Goal: Information Seeking & Learning: Learn about a topic

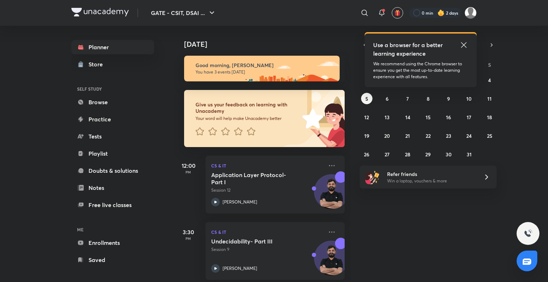
click at [467, 44] on icon at bounding box center [464, 45] width 9 height 9
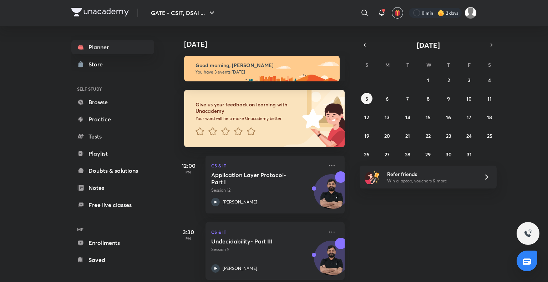
click at [439, 15] on img at bounding box center [441, 12] width 7 height 7
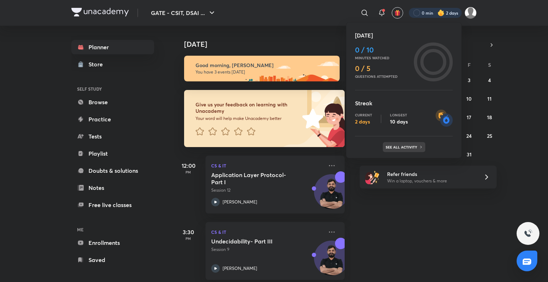
click at [406, 142] on div "See all activity" at bounding box center [404, 147] width 42 height 10
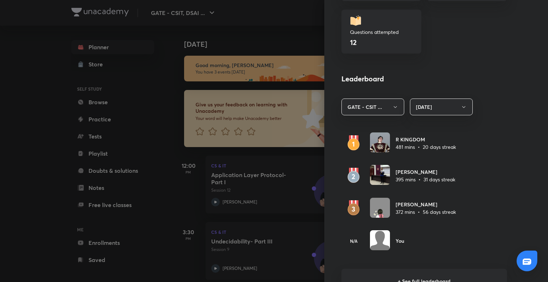
scroll to position [374, 0]
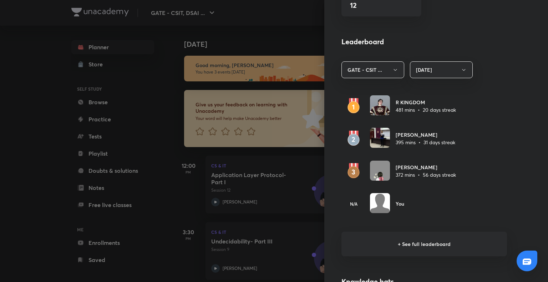
click at [407, 241] on h6 "+ See full leaderboard" at bounding box center [425, 244] width 166 height 25
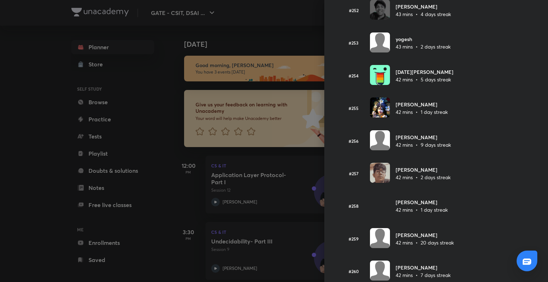
scroll to position [8245, 0]
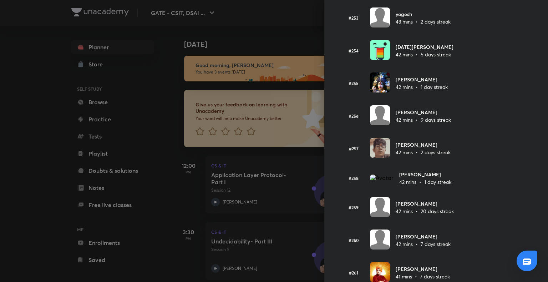
click at [178, 77] on div at bounding box center [274, 141] width 548 height 282
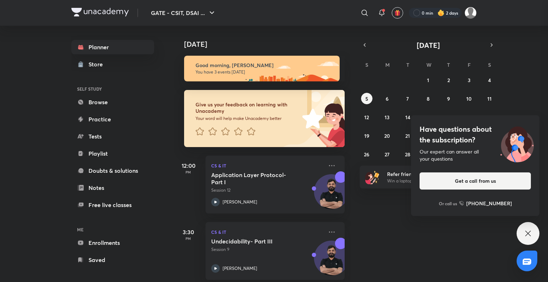
scroll to position [0, 0]
click at [531, 234] on icon at bounding box center [528, 233] width 9 height 9
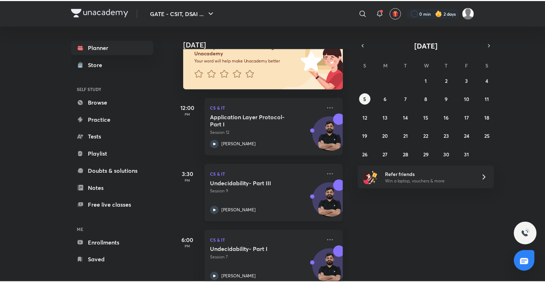
scroll to position [75, 0]
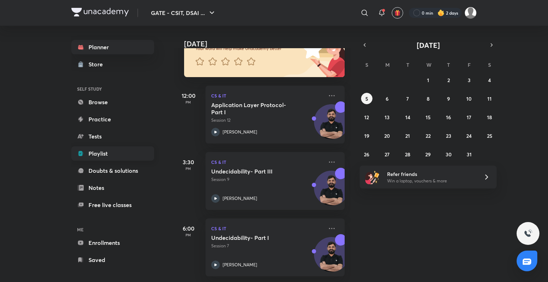
click at [113, 150] on link "Playlist" at bounding box center [112, 153] width 83 height 14
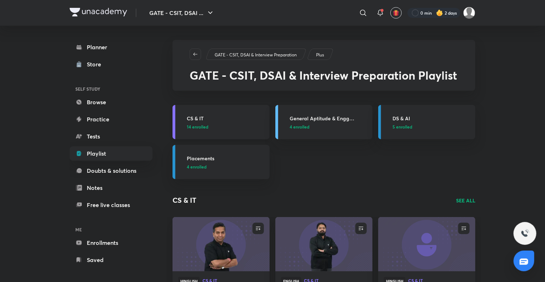
click at [194, 119] on h3 "CS & IT" at bounding box center [226, 118] width 79 height 7
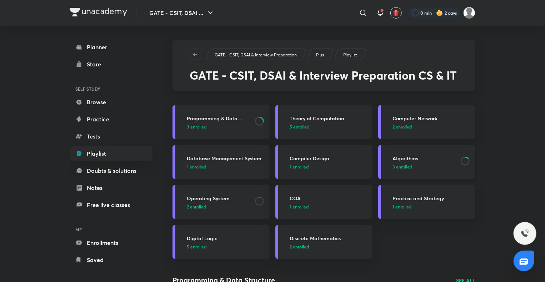
click at [417, 158] on h3 "Algorithms" at bounding box center [424, 158] width 64 height 7
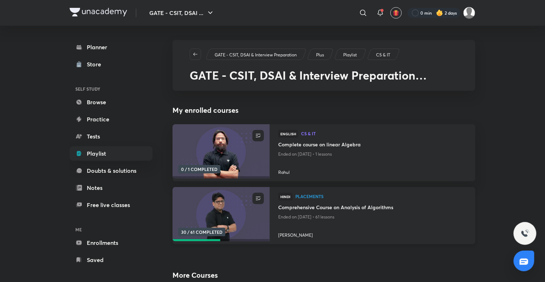
click at [365, 206] on h4 "Comprehensive Course on Analysis of Algorithms" at bounding box center [372, 207] width 188 height 9
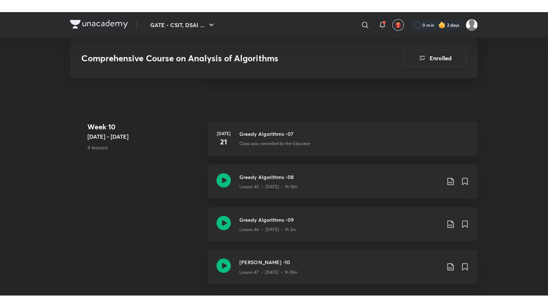
scroll to position [2561, 0]
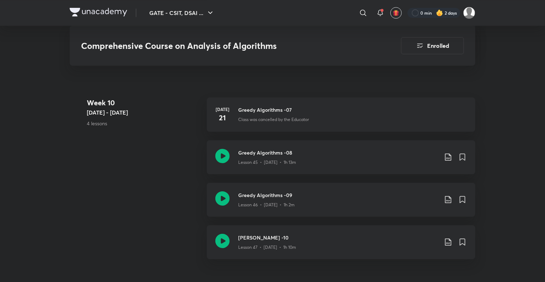
click at [280, 154] on h3 "Greedy Algorithms -08" at bounding box center [338, 152] width 200 height 7
